Goal: Information Seeking & Learning: Learn about a topic

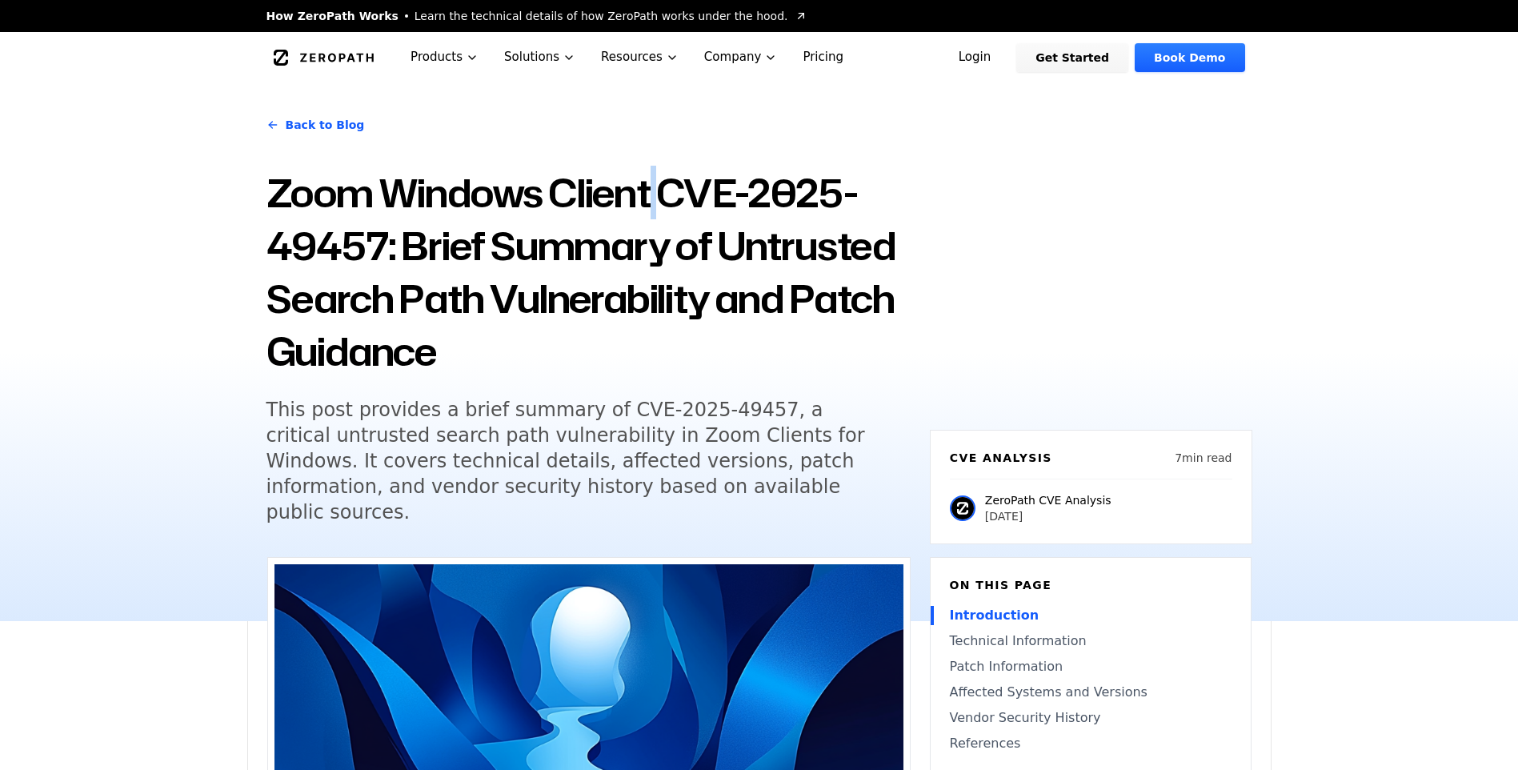
drag, startPoint x: 656, startPoint y: 199, endPoint x: 667, endPoint y: 195, distance: 11.1
click at [667, 195] on h1 "Zoom Windows Client CVE-2025-49457: Brief Summary of Untrusted Search Path Vuln…" at bounding box center [589, 271] width 644 height 211
drag, startPoint x: 730, startPoint y: 407, endPoint x: 590, endPoint y: 415, distance: 140.4
click at [590, 415] on h5 "This post provides a brief summary of CVE-2025-49457, a critical untrusted sear…" at bounding box center [574, 461] width 615 height 128
copy h5 "CVE-2025-49457"
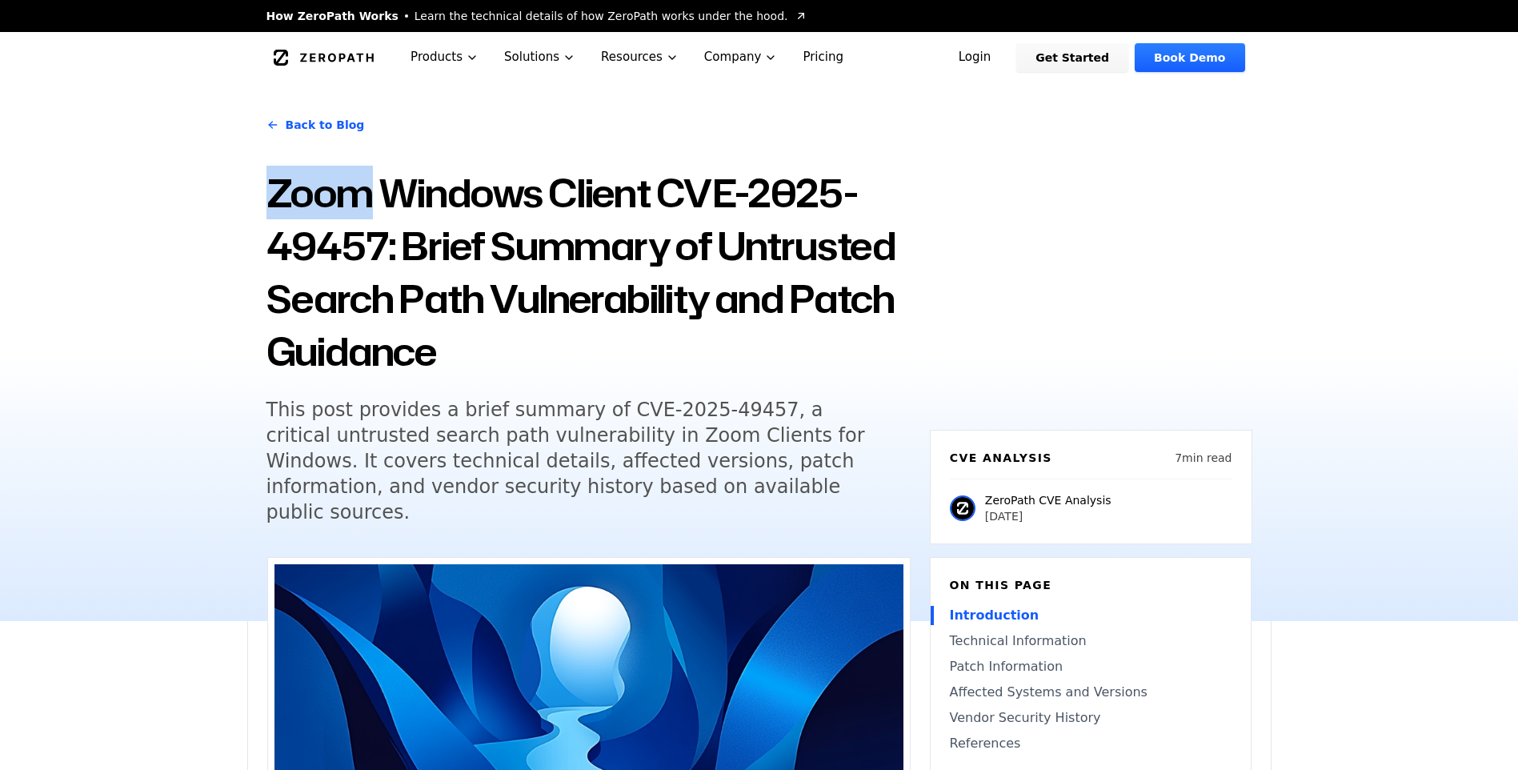
drag, startPoint x: 370, startPoint y: 202, endPoint x: 271, endPoint y: 197, distance: 98.6
click at [271, 197] on h1 "Zoom Windows Client CVE-2025-49457: Brief Summary of Untrusted Search Path Vuln…" at bounding box center [589, 271] width 644 height 211
copy h1 "Zoom"
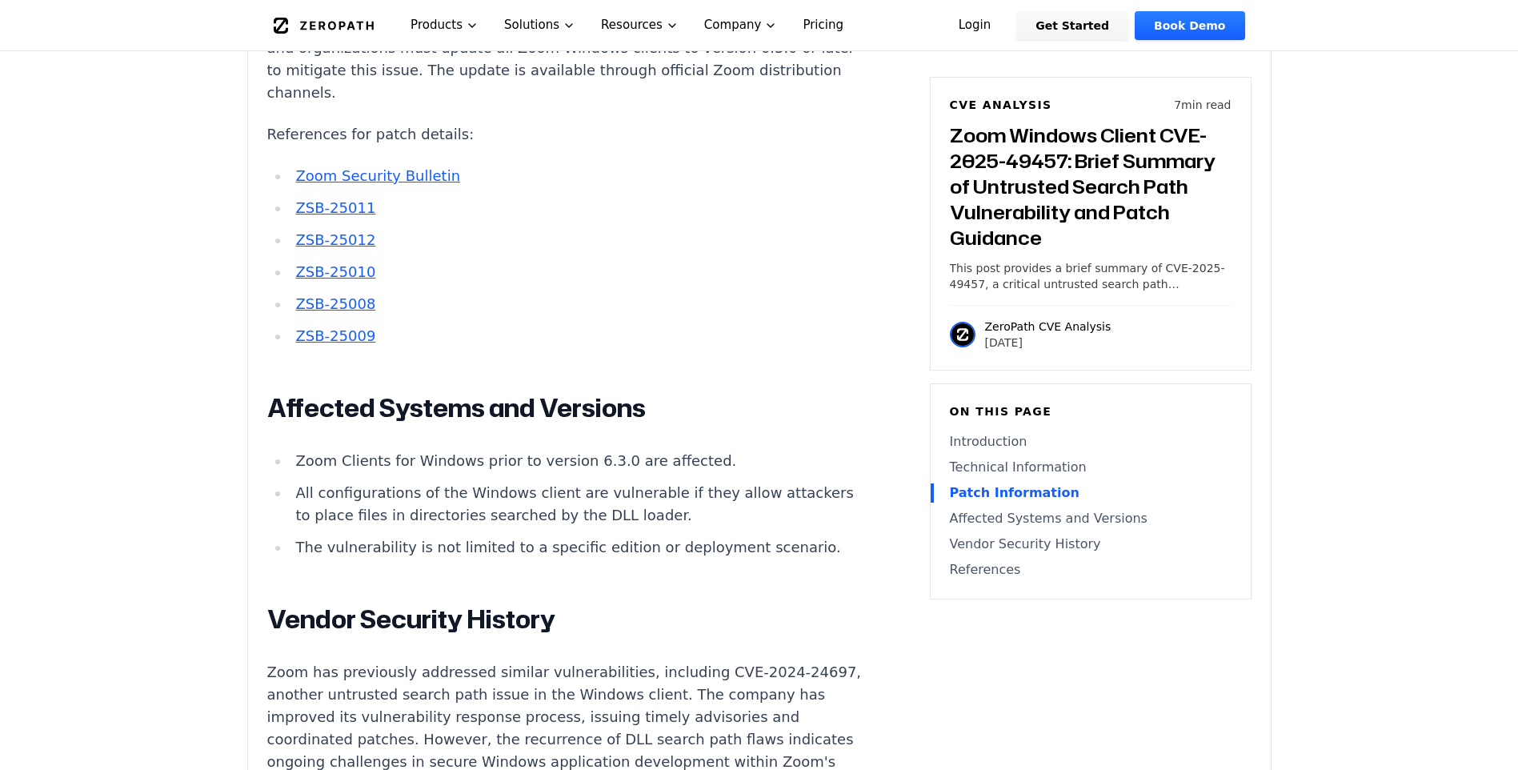
scroll to position [1921, 0]
drag, startPoint x: 407, startPoint y: 416, endPoint x: 598, endPoint y: 414, distance: 190.5
click at [598, 449] on li "Zoom Clients for Windows prior to version 6.3.0 are affected." at bounding box center [576, 460] width 573 height 22
copy li "Windows prior to version 6.3.0"
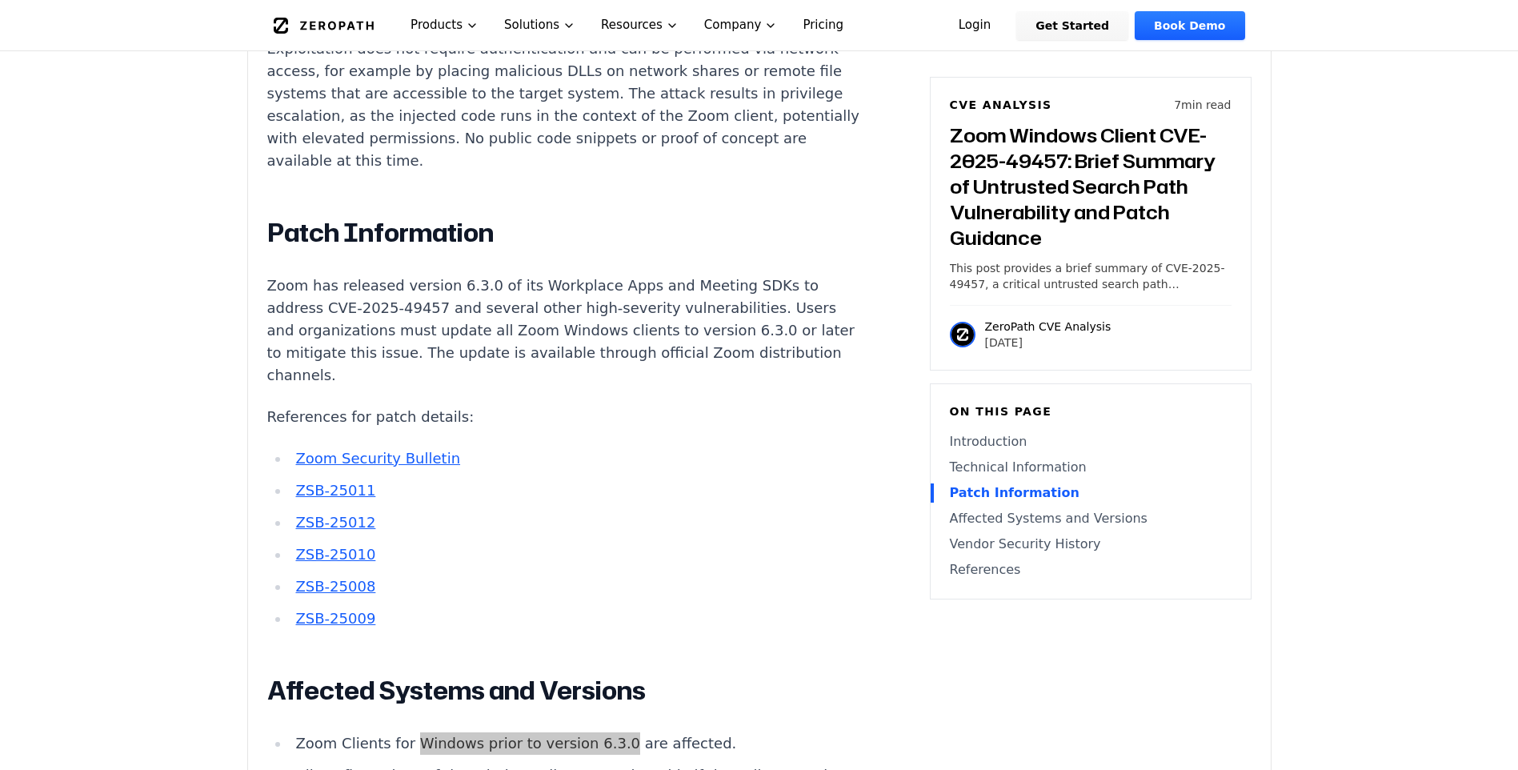
scroll to position [1601, 0]
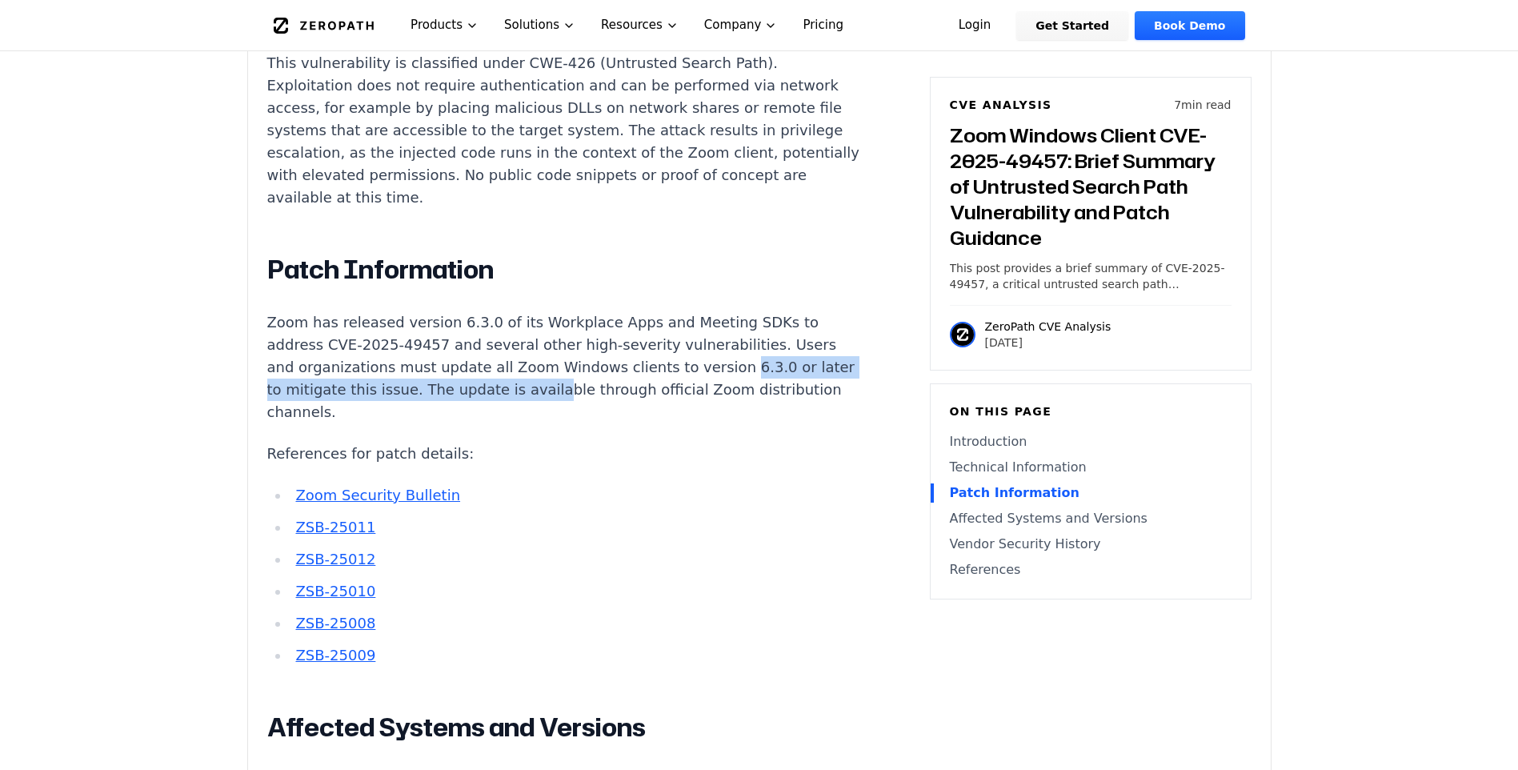
drag, startPoint x: 706, startPoint y: 328, endPoint x: 563, endPoint y: 355, distance: 145.7
click at [563, 355] on p "Zoom has released version 6.3.0 of its Workplace Apps and Meeting SDKs to addre…" at bounding box center [565, 367] width 596 height 112
drag, startPoint x: 563, startPoint y: 355, endPoint x: 682, endPoint y: 376, distance: 121.2
click at [682, 376] on p "Zoom has released version 6.3.0 of its Workplace Apps and Meeting SDKs to addre…" at bounding box center [565, 367] width 596 height 112
drag, startPoint x: 652, startPoint y: 327, endPoint x: 434, endPoint y: 349, distance: 218.9
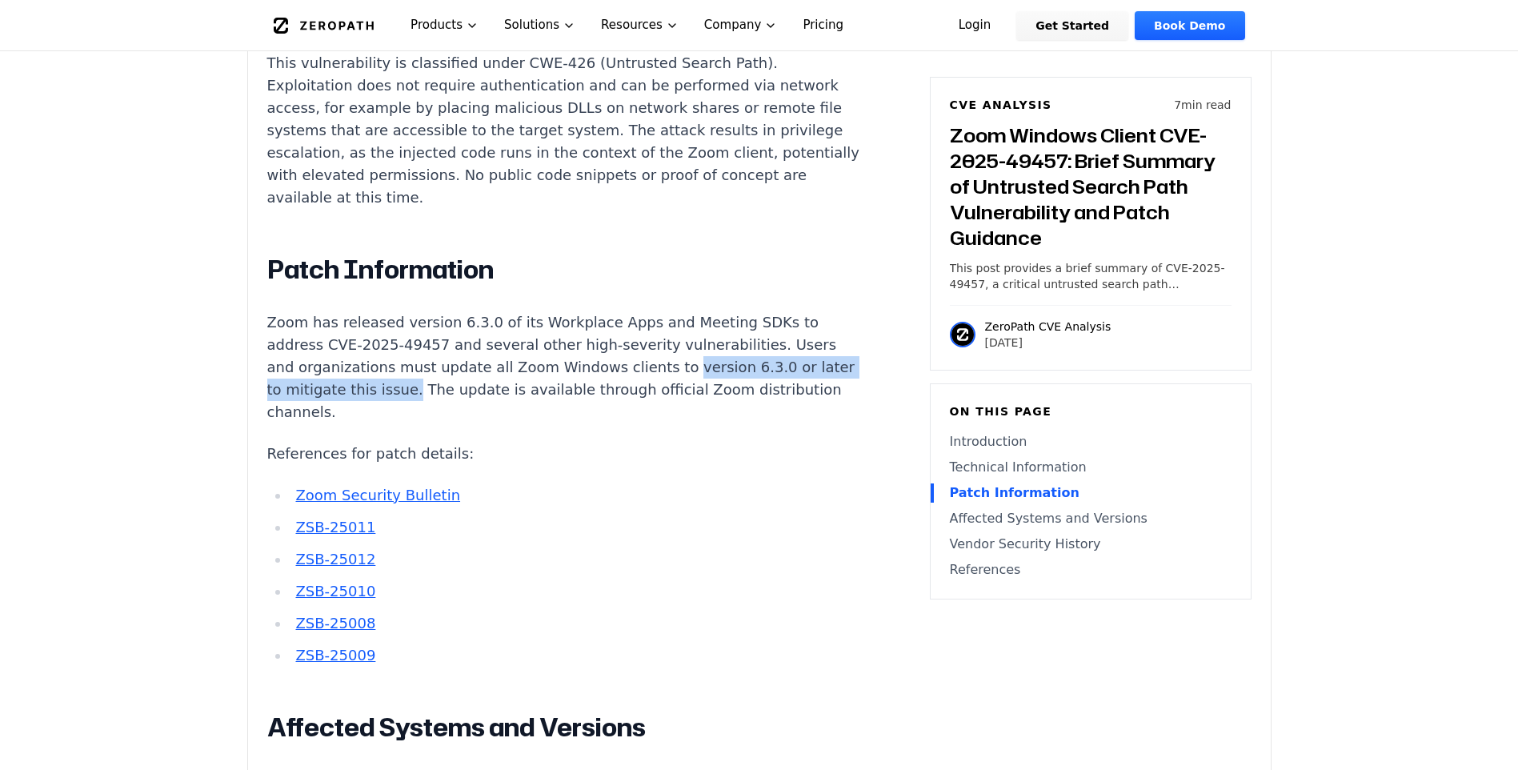
click at [434, 349] on p "Zoom has released version 6.3.0 of its Workplace Apps and Meeting SDKs to addre…" at bounding box center [565, 367] width 596 height 112
click at [640, 345] on p "Zoom has released version 6.3.0 of its Workplace Apps and Meeting SDKs to addre…" at bounding box center [565, 367] width 596 height 112
drag, startPoint x: 657, startPoint y: 322, endPoint x: 295, endPoint y: 339, distance: 362.2
click at [295, 339] on p "Zoom has released version 6.3.0 of its Workplace Apps and Meeting SDKs to addre…" at bounding box center [565, 367] width 596 height 112
copy p "ersion 6.3.0 or later"
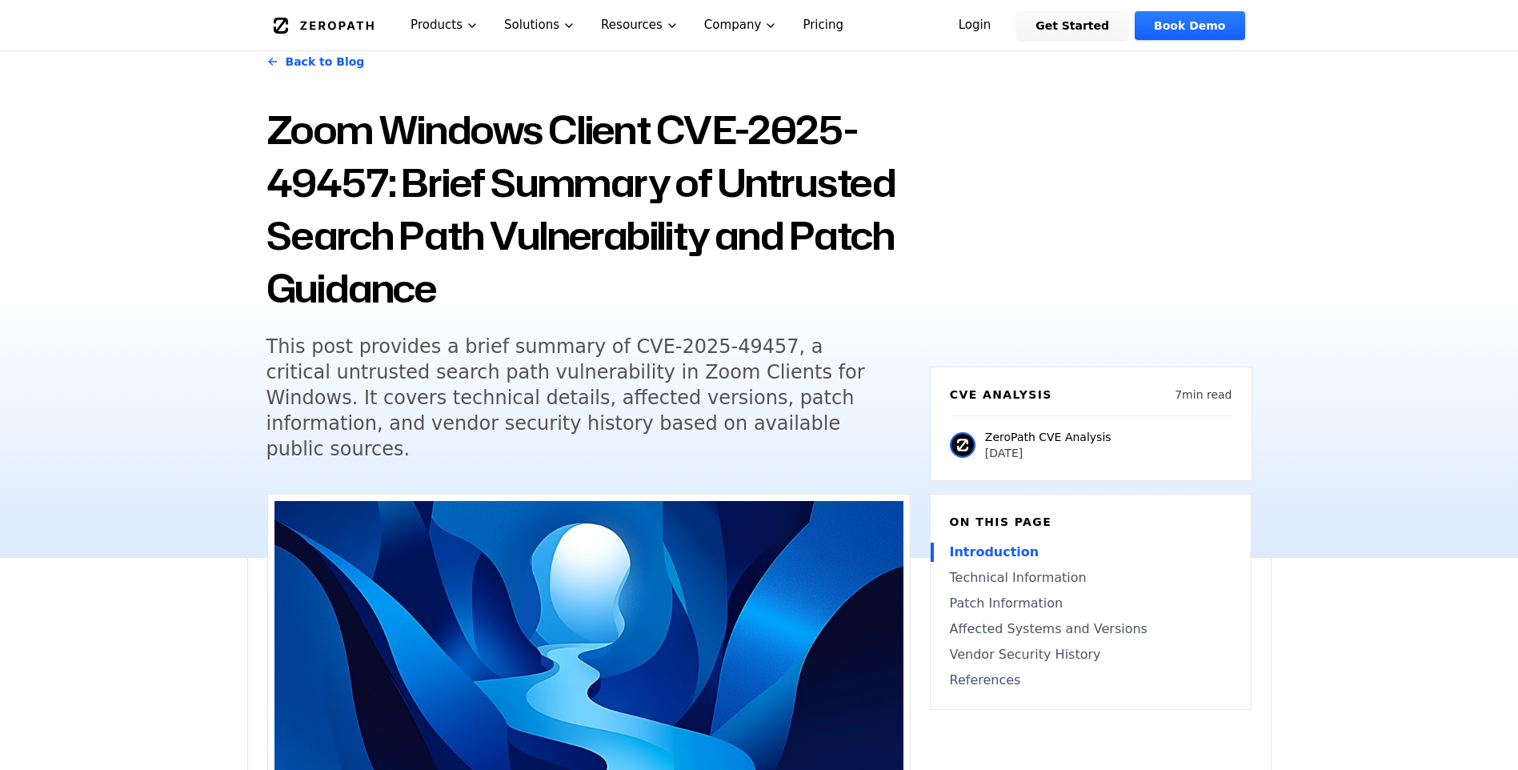
scroll to position [0, 0]
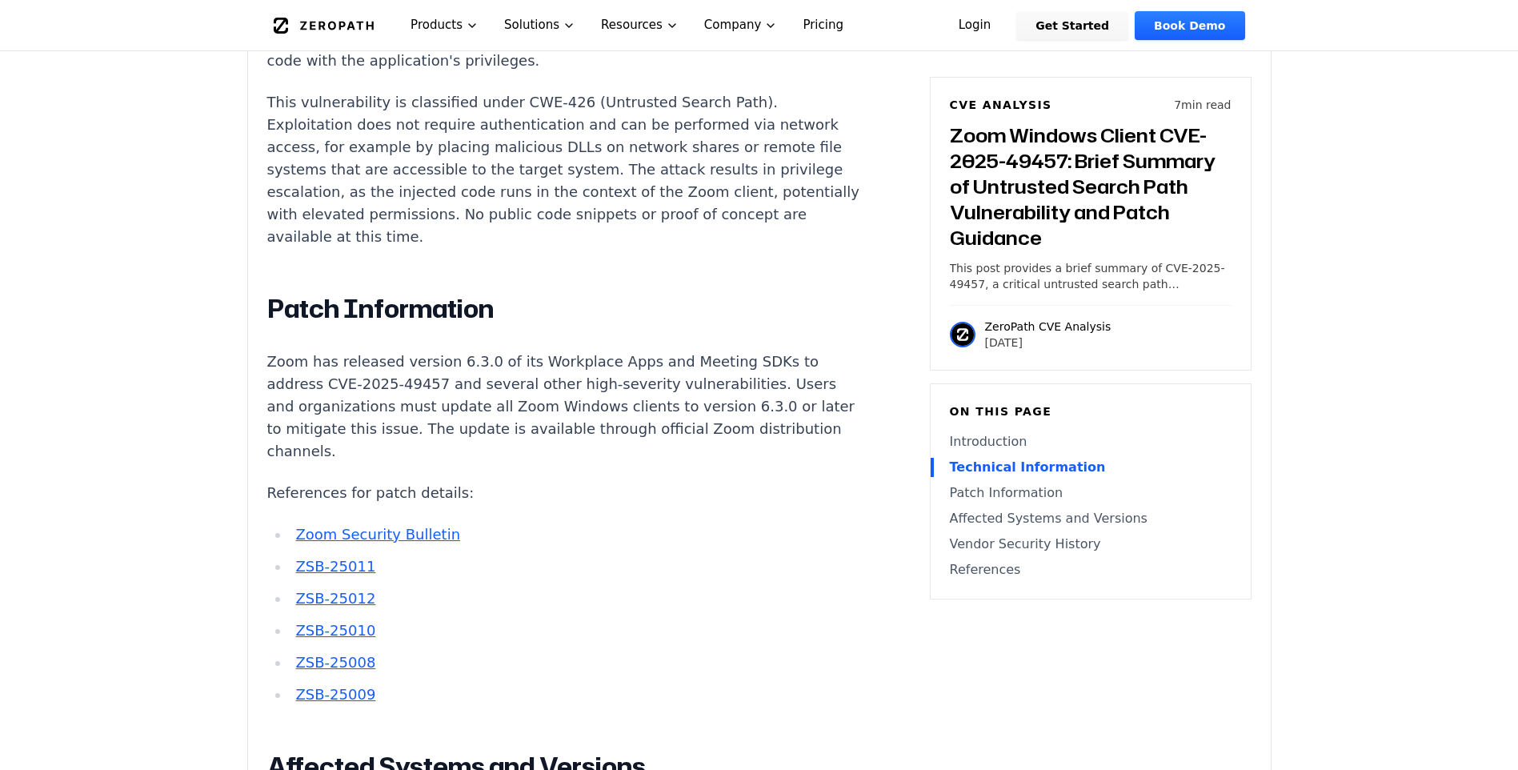
scroll to position [1601, 0]
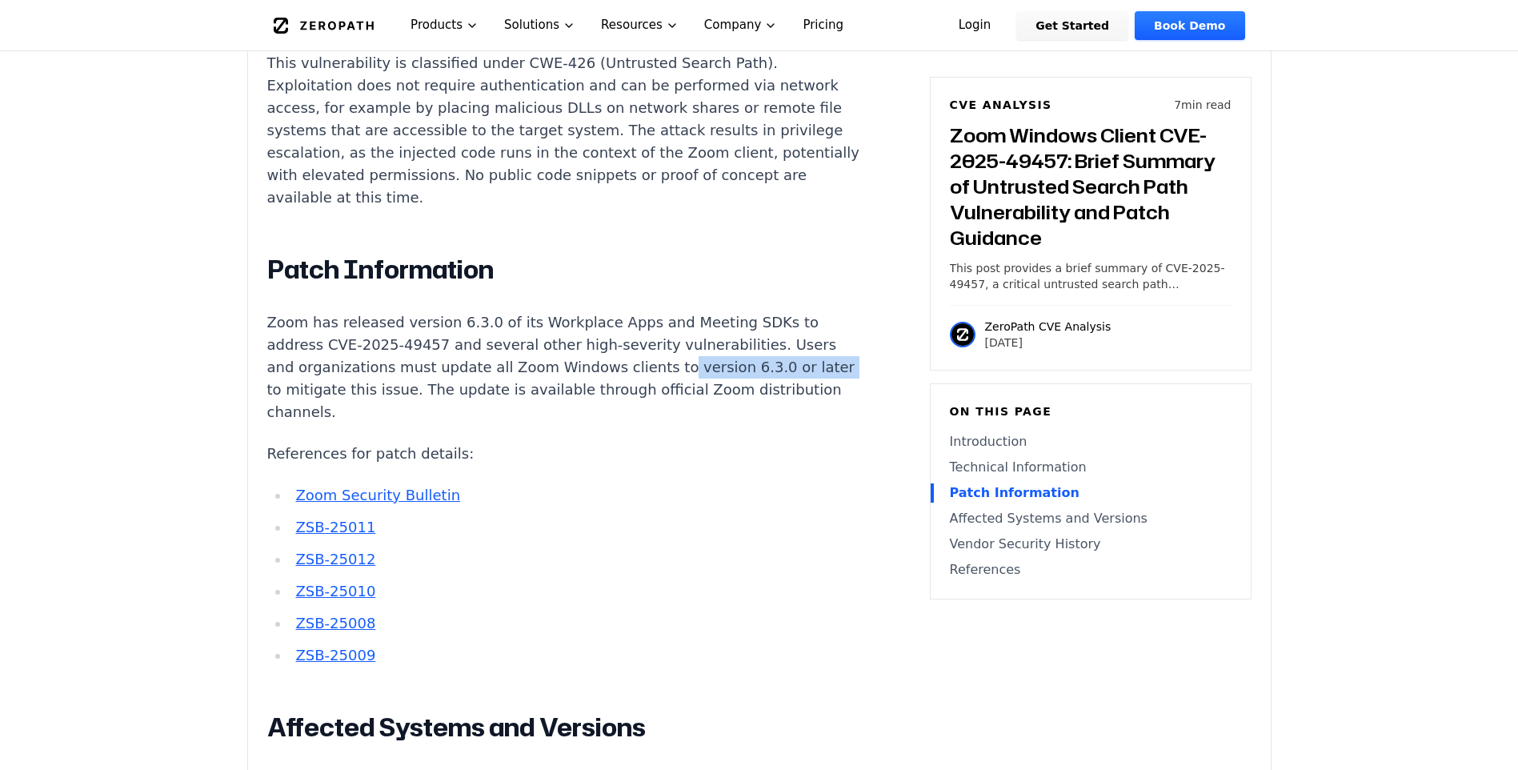
drag, startPoint x: 649, startPoint y: 327, endPoint x: 300, endPoint y: 351, distance: 349.8
click at [300, 351] on p "Zoom has released version 6.3.0 of its Workplace Apps and Meeting SDKs to addre…" at bounding box center [565, 367] width 596 height 112
click at [600, 337] on p "Zoom has released version 6.3.0 of its Workplace Apps and Meeting SDKs to addre…" at bounding box center [565, 367] width 596 height 112
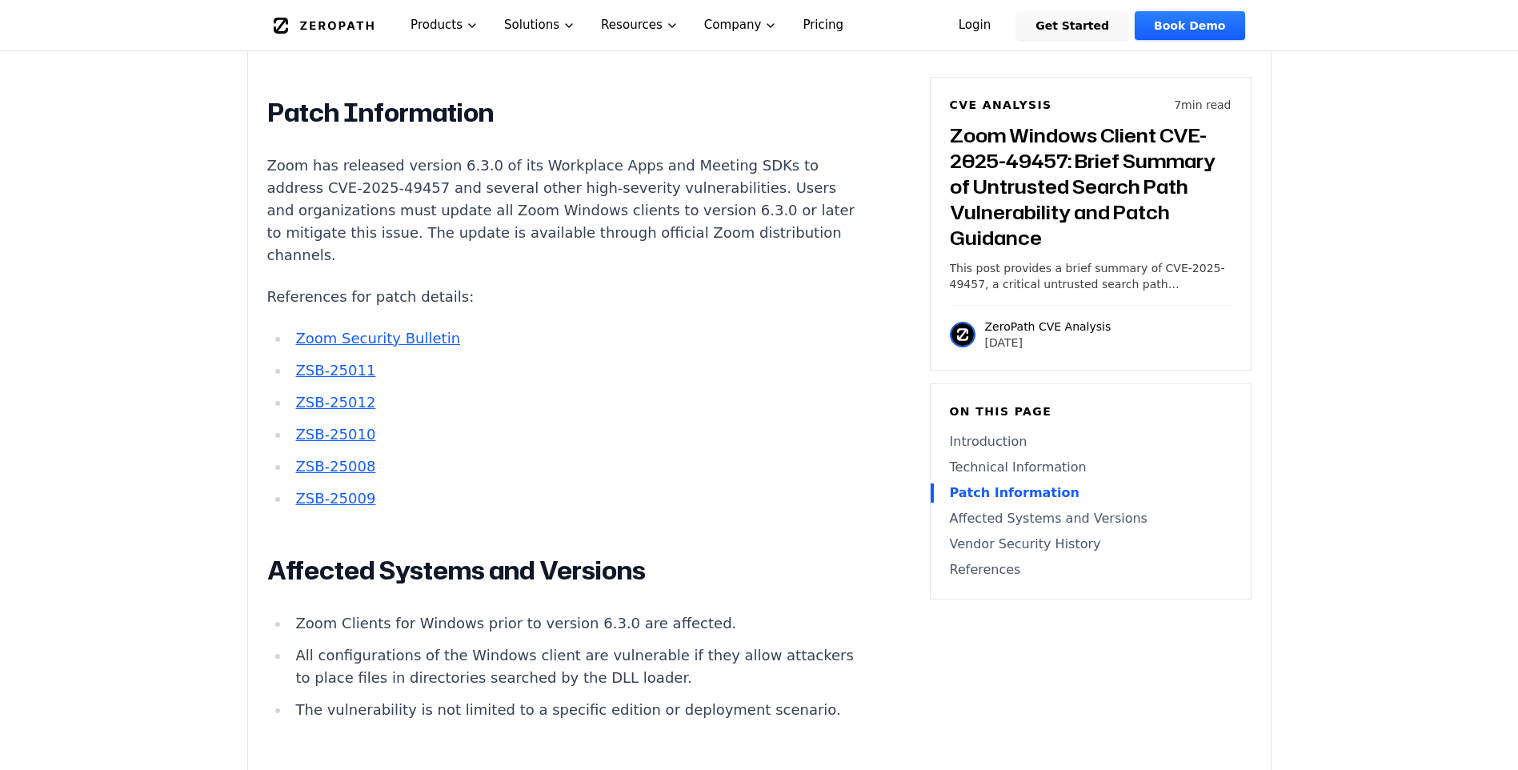
scroll to position [1761, 0]
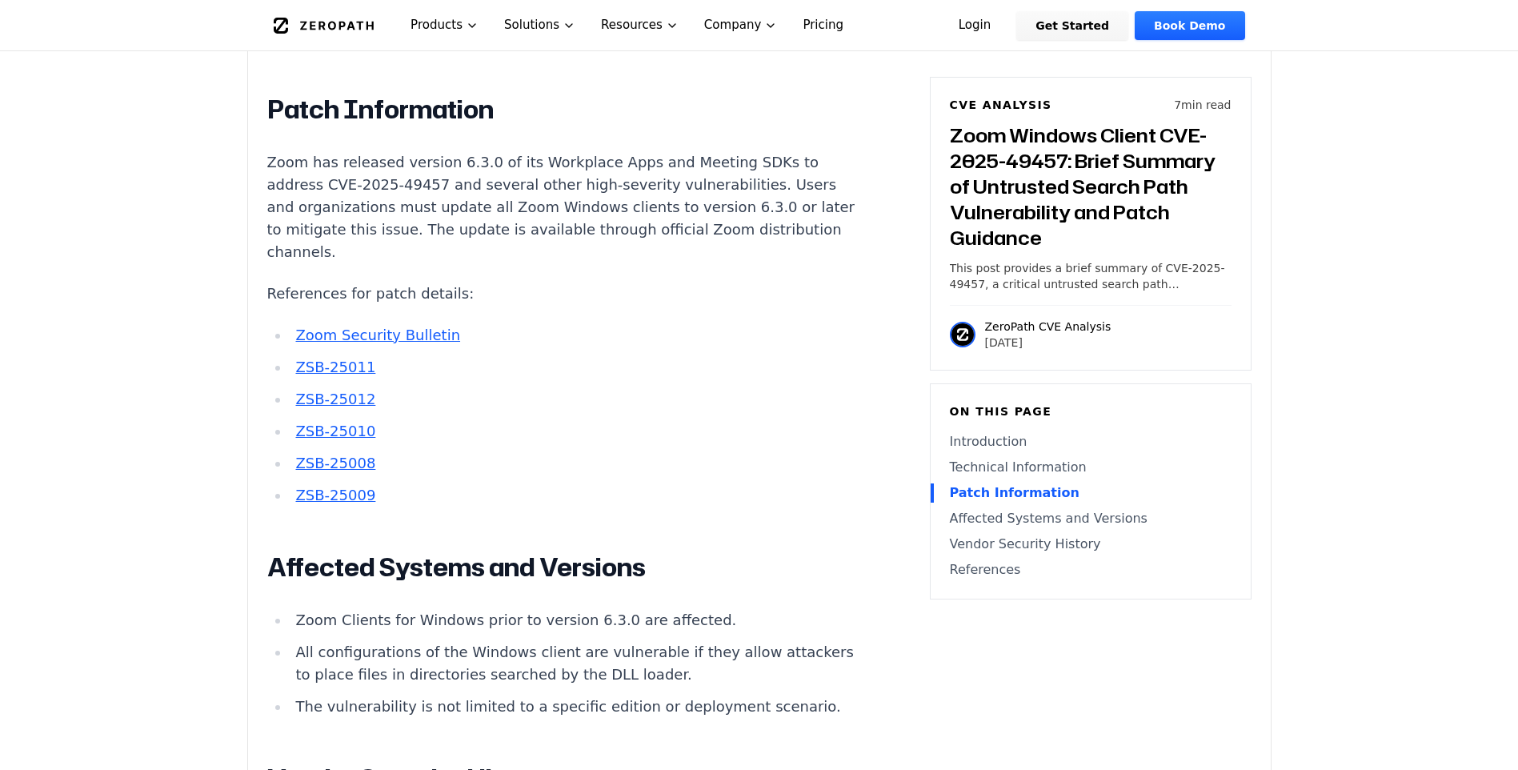
click at [460, 151] on p "Zoom has released version 6.3.0 of its Workplace Apps and Meeting SDKs to addre…" at bounding box center [565, 207] width 596 height 112
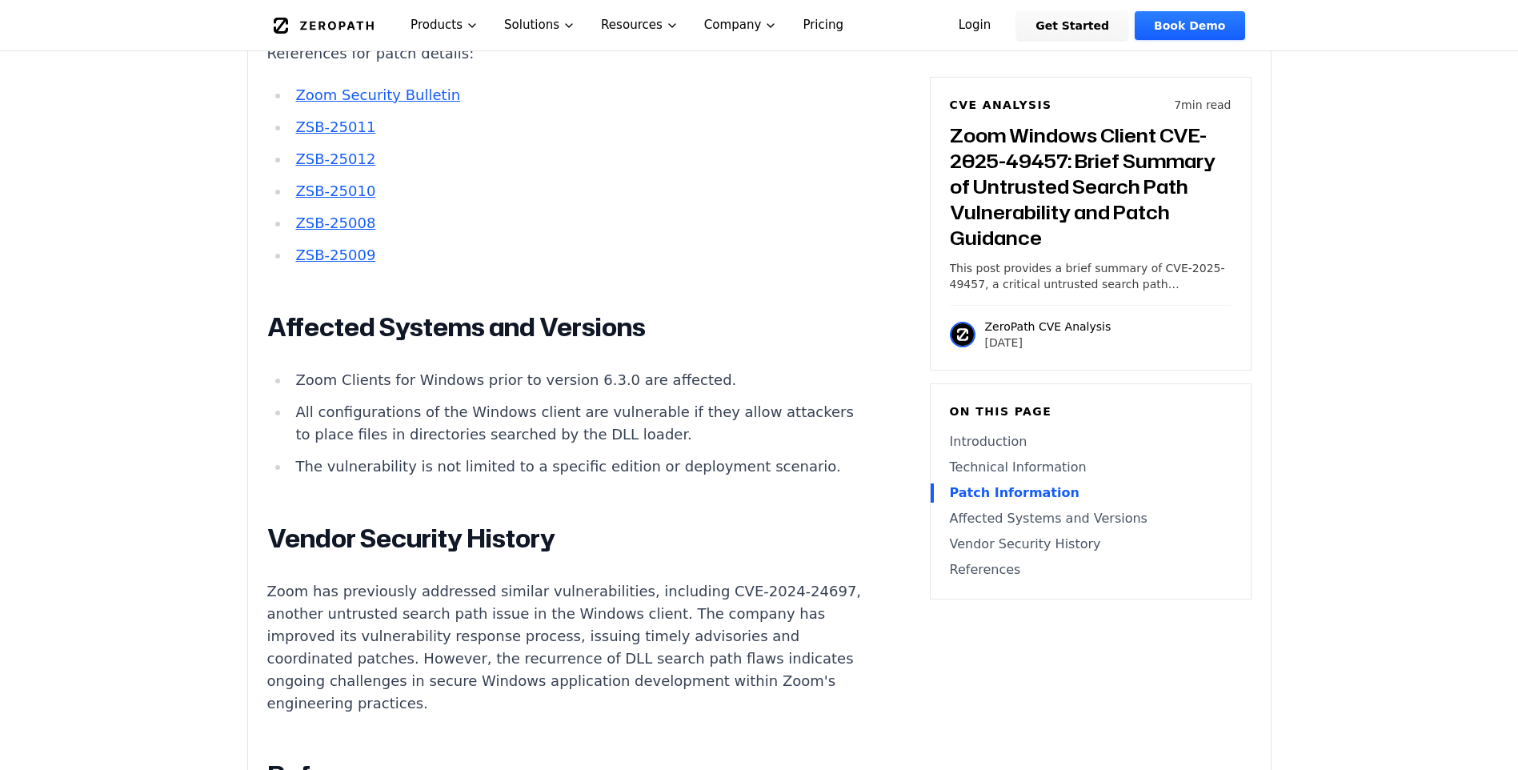
scroll to position [2081, 0]
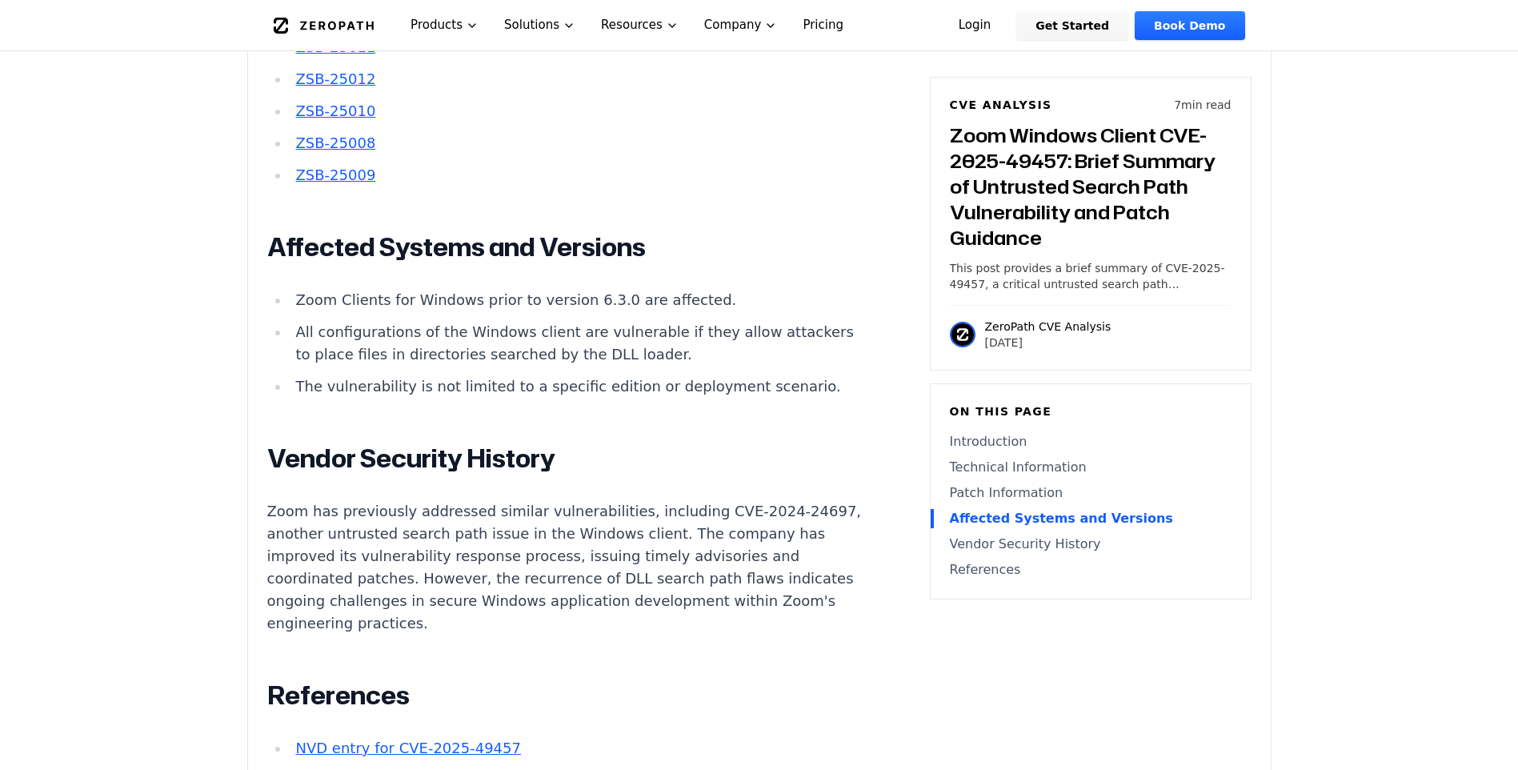
click at [571, 289] on li "Zoom Clients for Windows prior to version 6.3.0 are affected." at bounding box center [576, 300] width 573 height 22
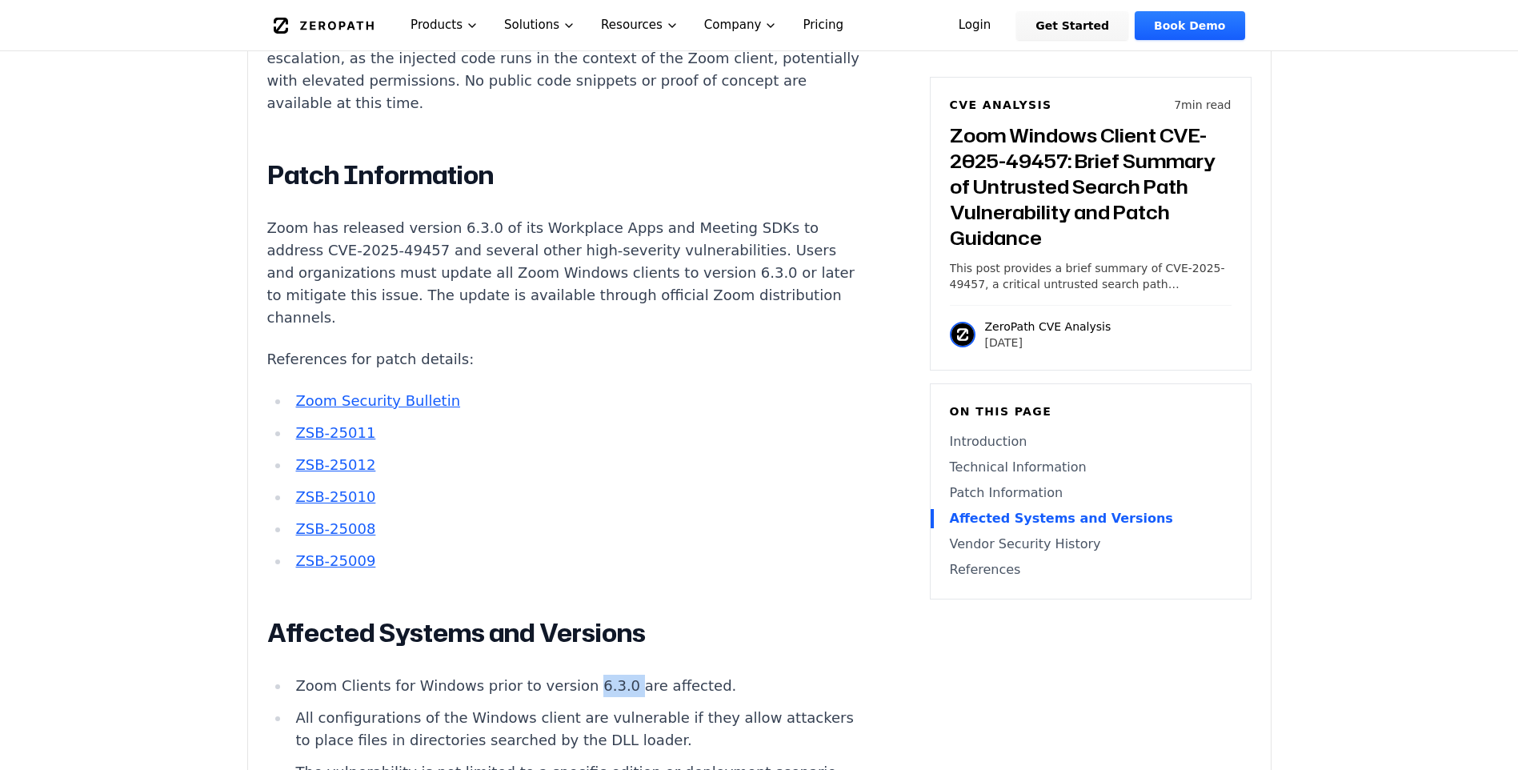
scroll to position [1601, 0]
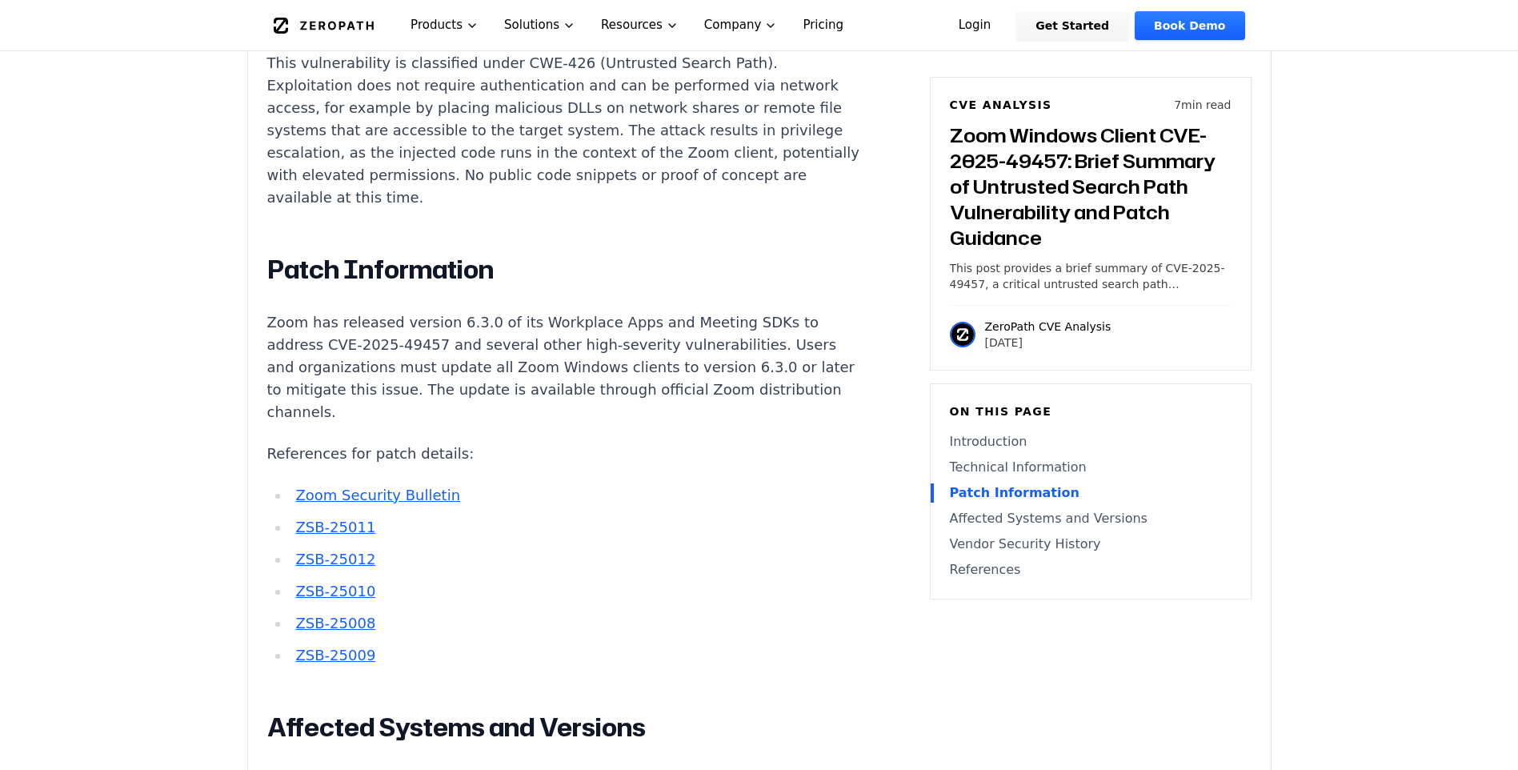
click at [672, 311] on p "Zoom has released version 6.3.0 of its Workplace Apps and Meeting SDKs to addre…" at bounding box center [565, 367] width 596 height 112
drag, startPoint x: 672, startPoint y: 303, endPoint x: 772, endPoint y: 305, distance: 100.1
click at [772, 305] on article "Introduction Privilege escalation attacks against video conferencing platforms …" at bounding box center [589, 559] width 644 height 1956
